Goal: Register for event/course

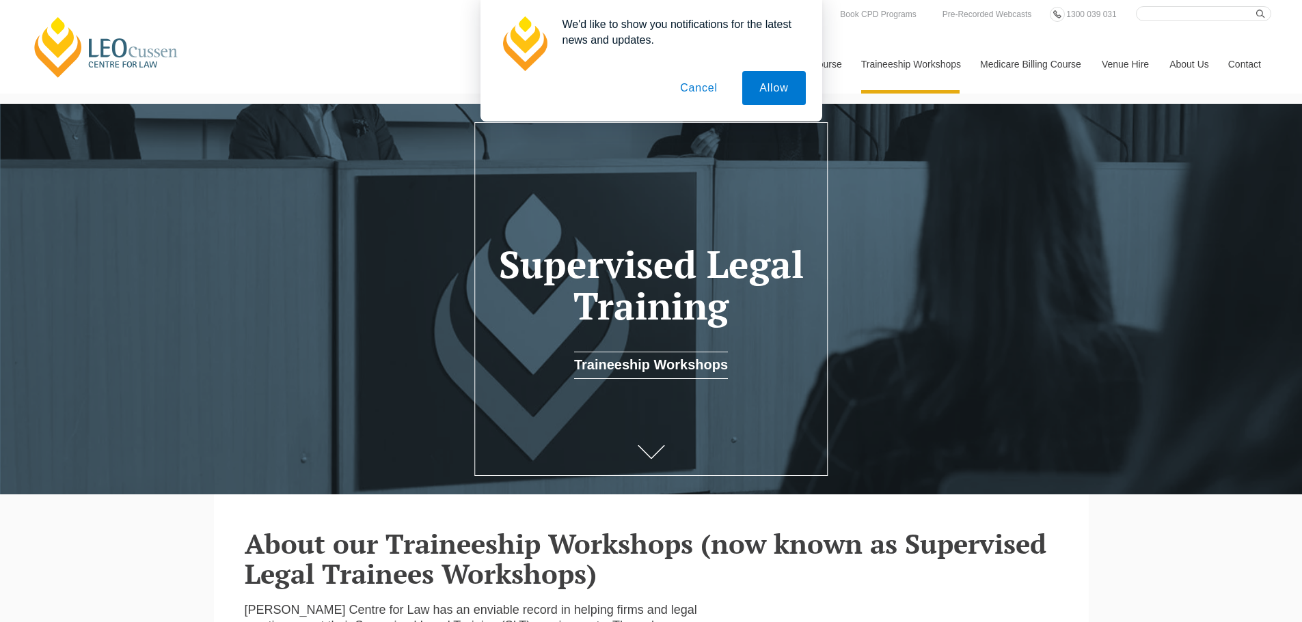
click at [756, 77] on button "Allow" at bounding box center [773, 88] width 63 height 34
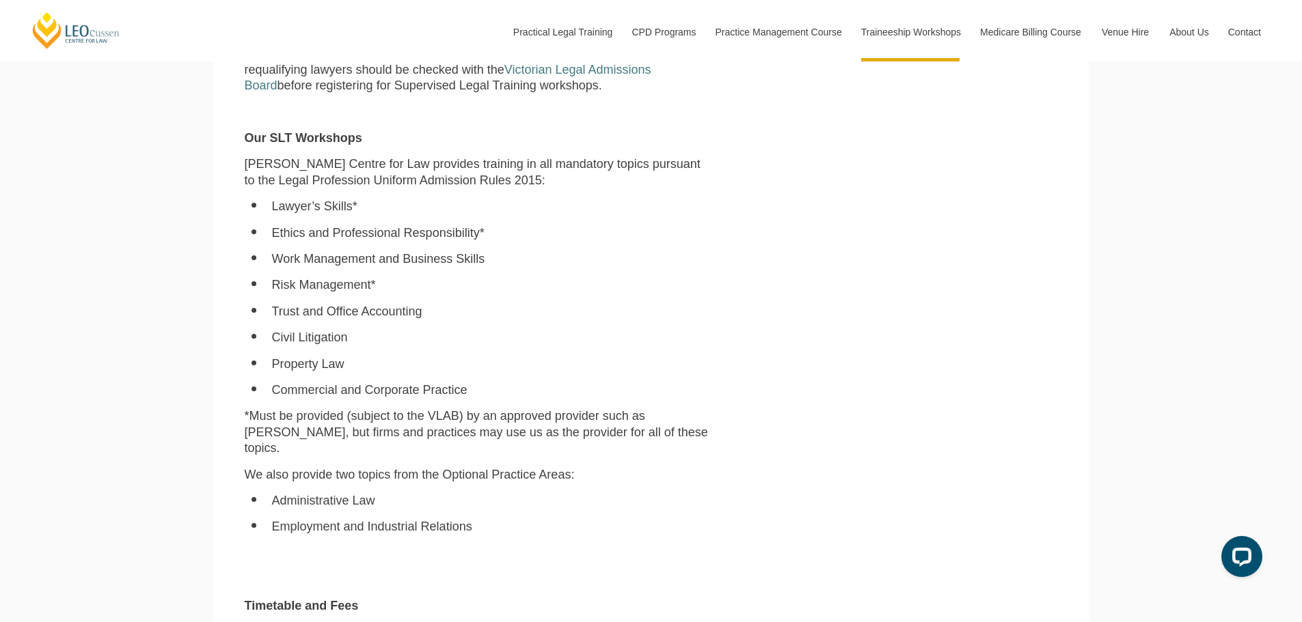
scroll to position [683, 0]
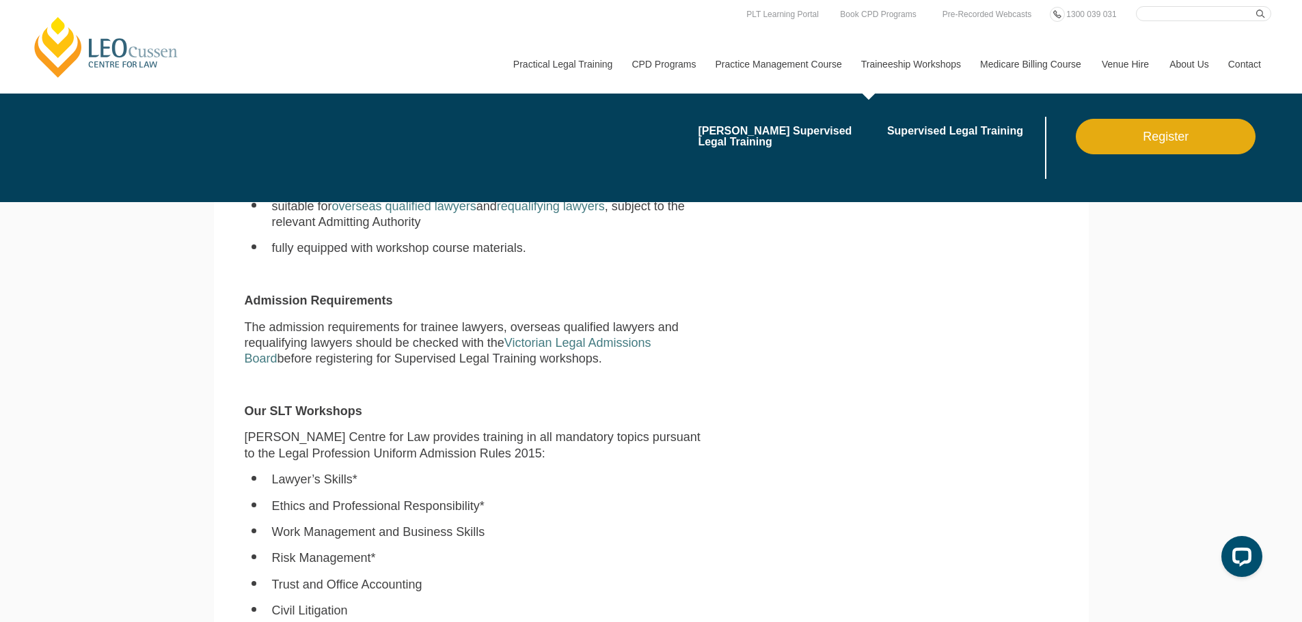
click at [905, 49] on link "Traineeship Workshops" at bounding box center [910, 64] width 119 height 59
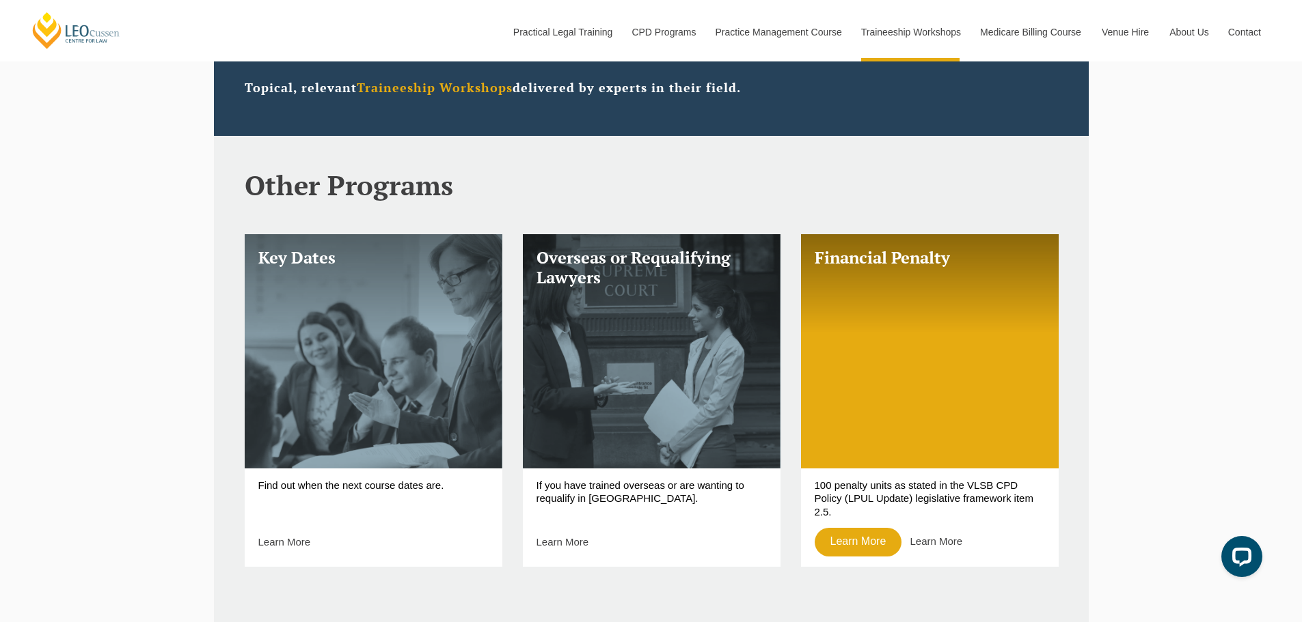
scroll to position [478, 0]
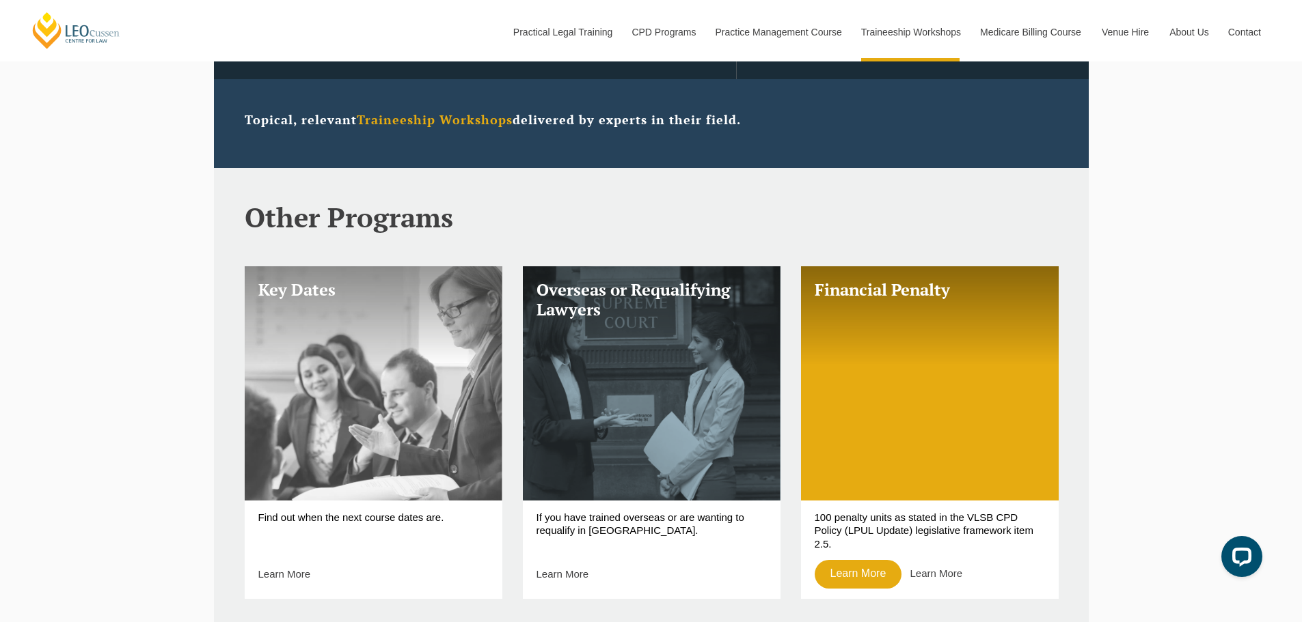
click at [406, 396] on link "Key Dates" at bounding box center [374, 383] width 258 height 234
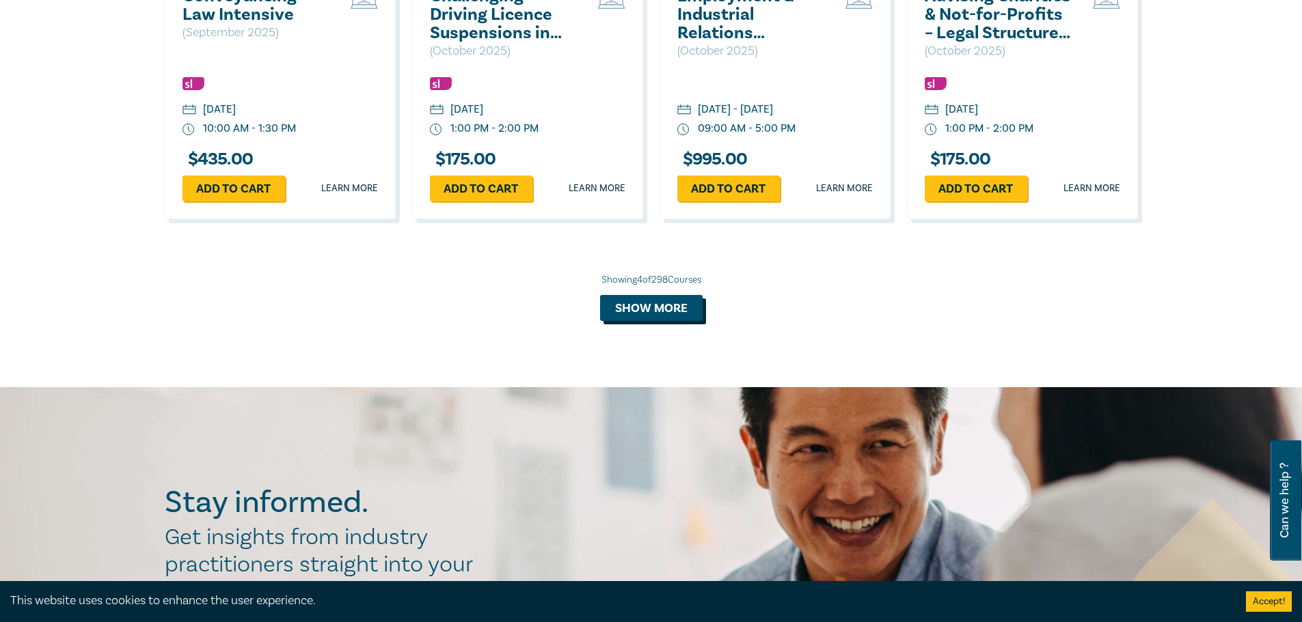
scroll to position [1413, 0]
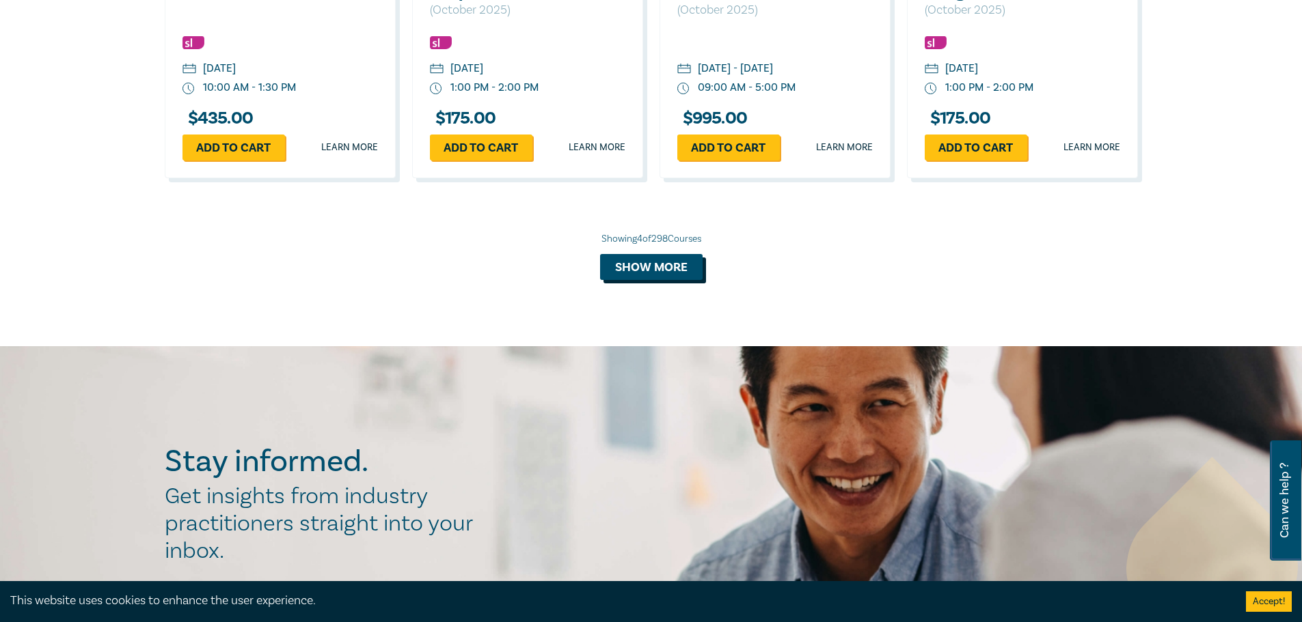
click at [653, 262] on button "Show more" at bounding box center [651, 267] width 102 height 26
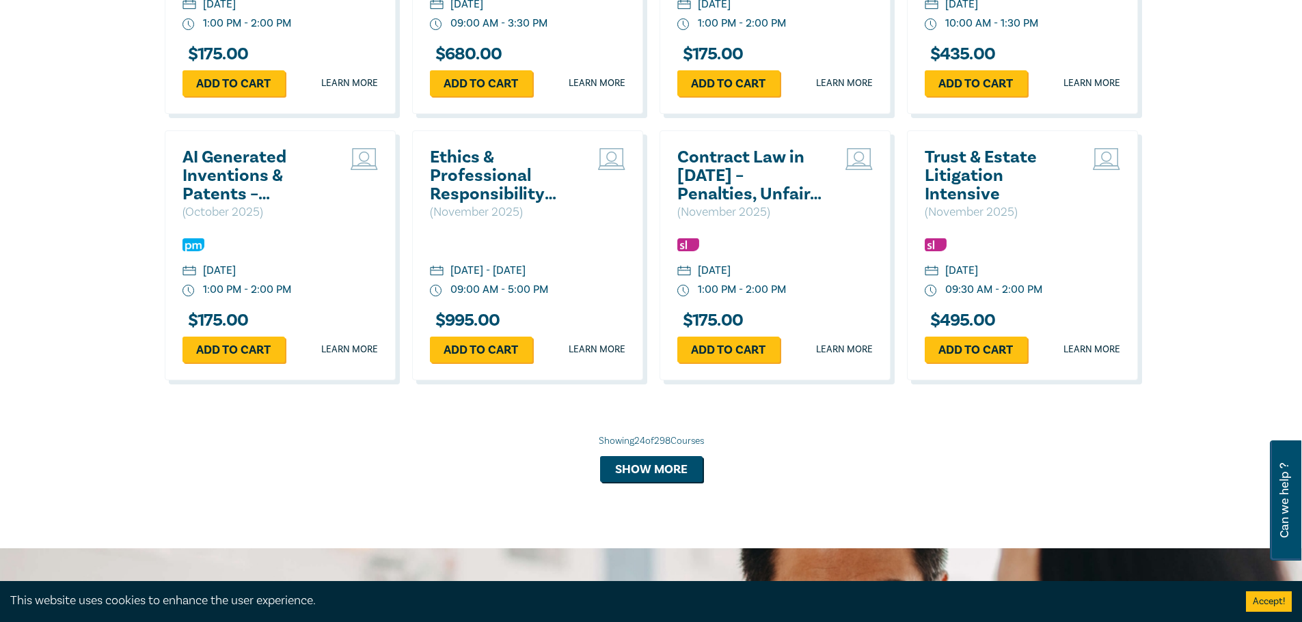
scroll to position [2574, 0]
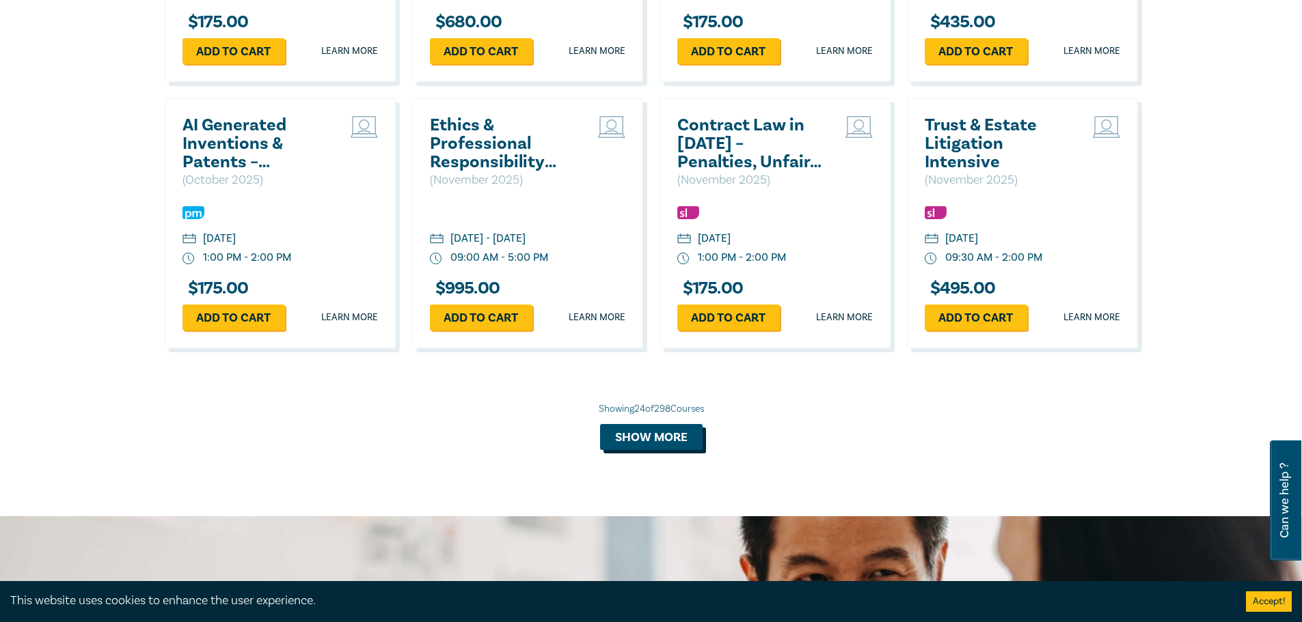
click at [667, 450] on button "Show more" at bounding box center [651, 437] width 102 height 26
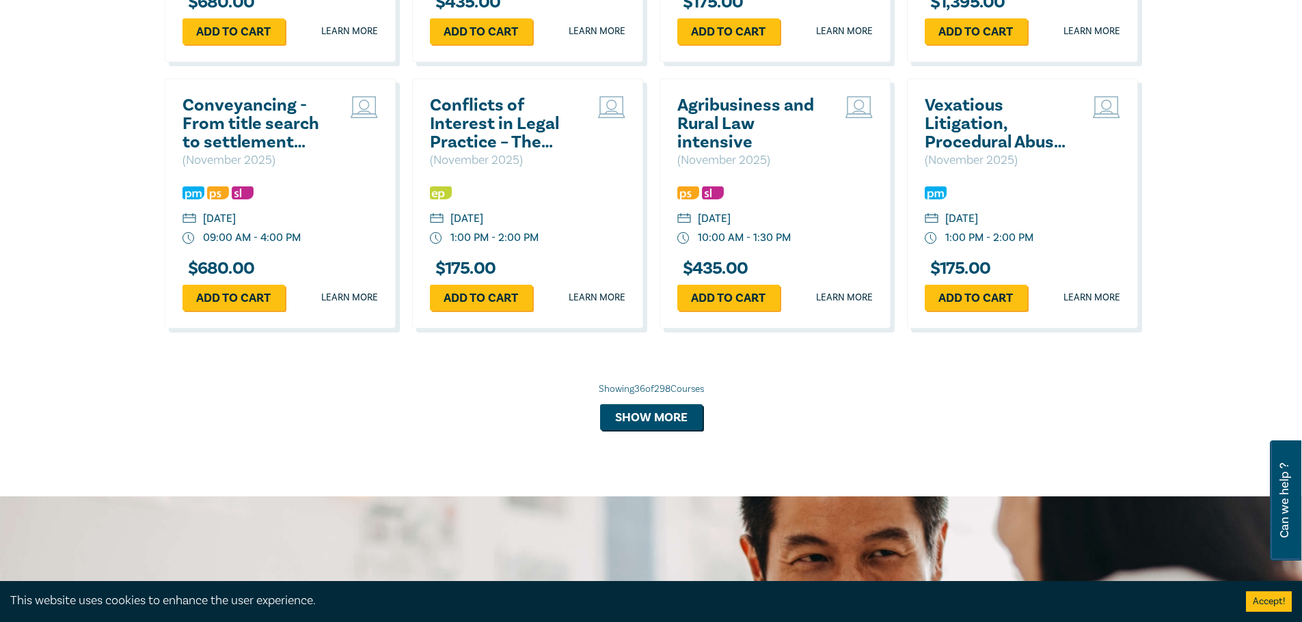
scroll to position [3394, 0]
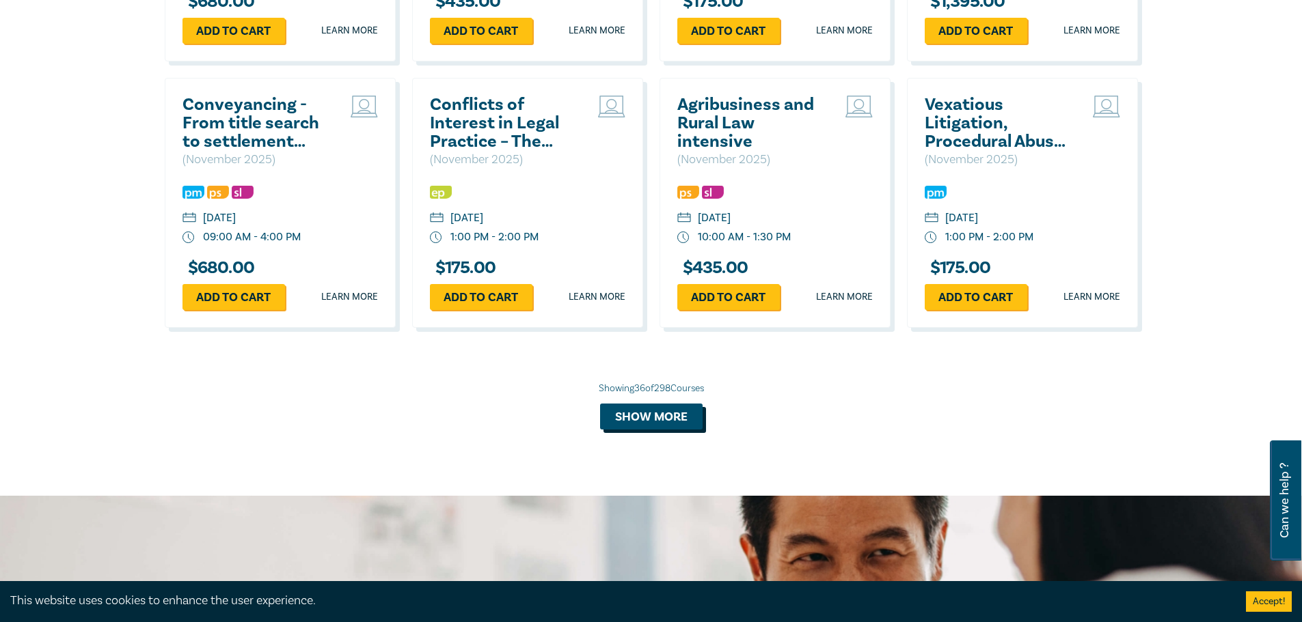
click at [655, 430] on button "Show more" at bounding box center [651, 417] width 102 height 26
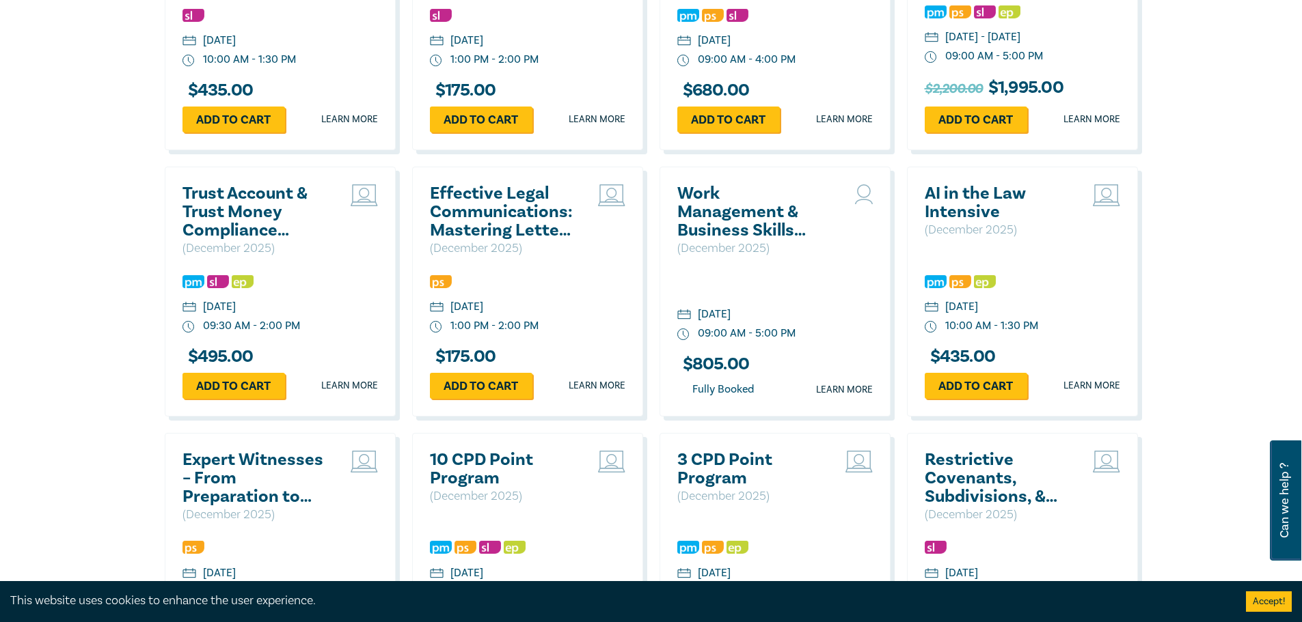
scroll to position [3872, 0]
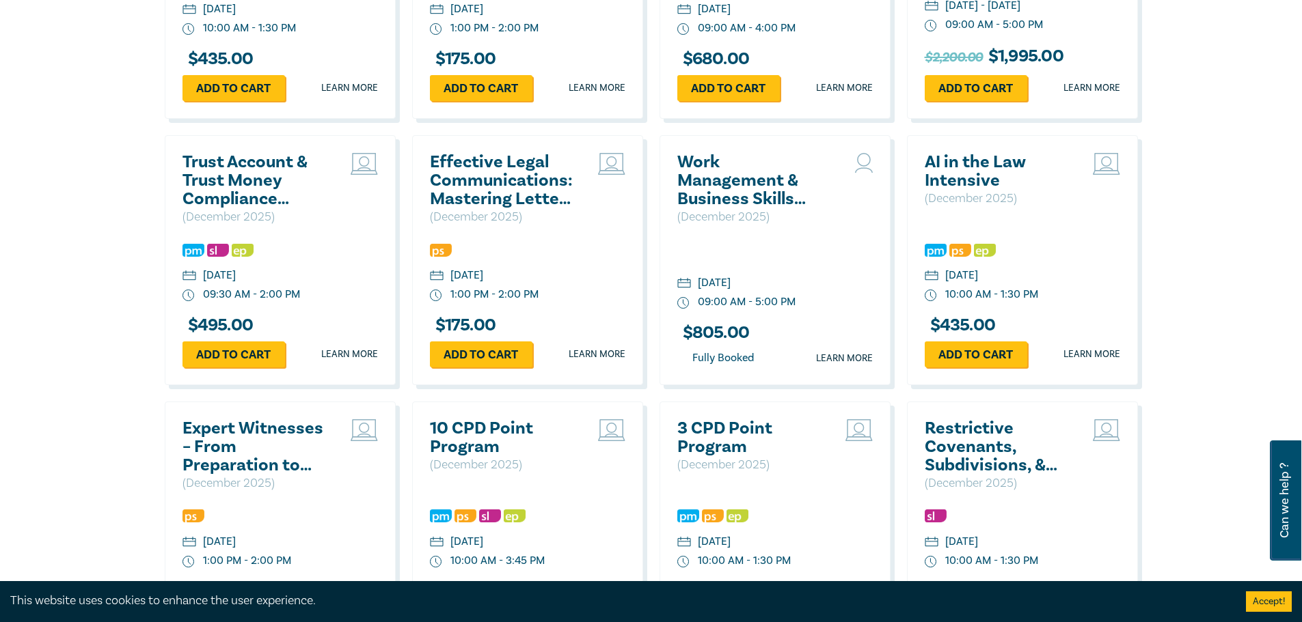
click at [708, 208] on h2 "Work Management & Business Skills (including Risk Management) ([DATE])" at bounding box center [750, 180] width 147 height 55
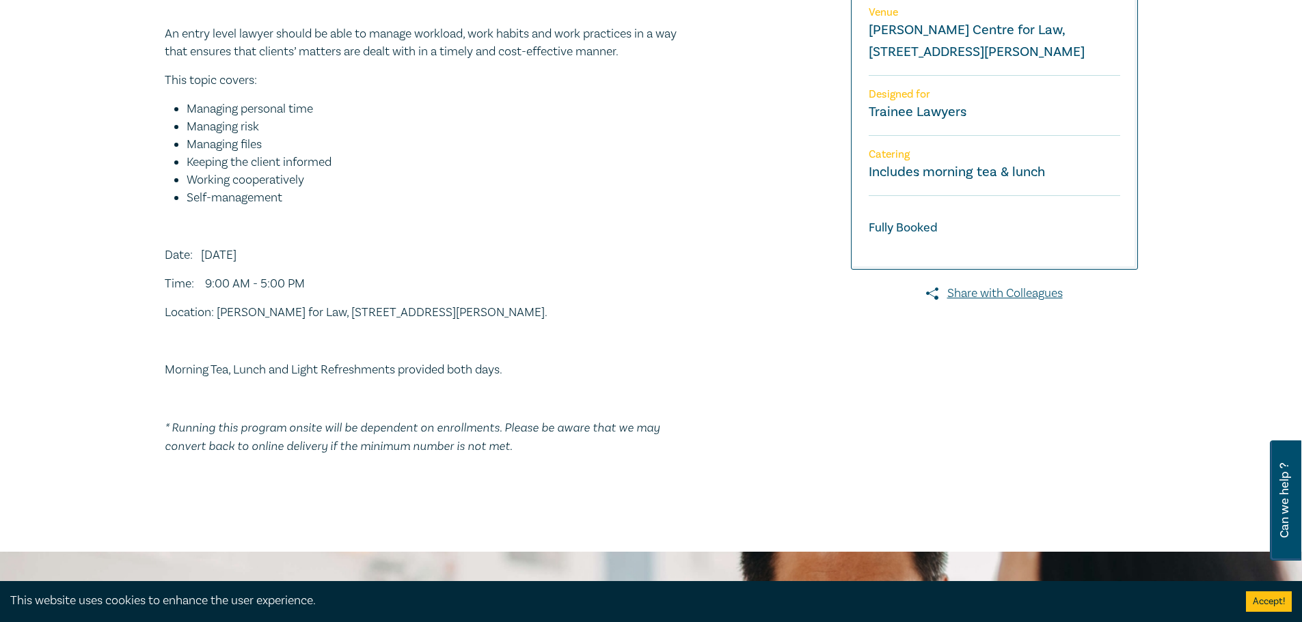
scroll to position [478, 0]
